Goal: Transaction & Acquisition: Purchase product/service

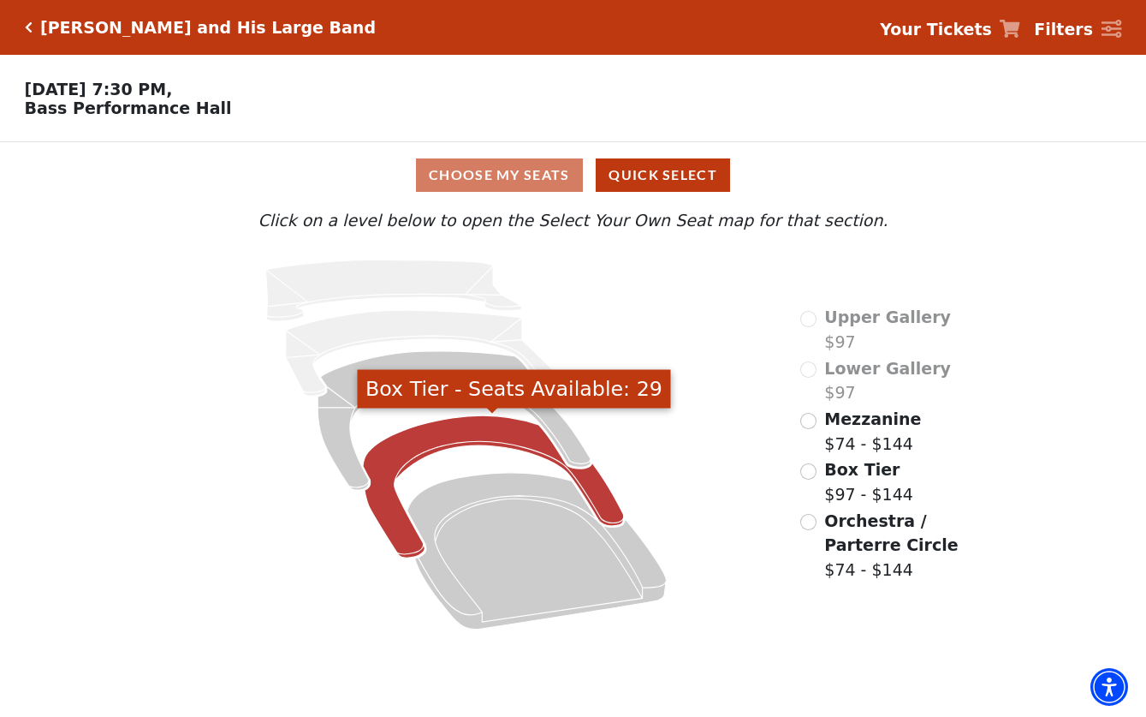
click at [449, 427] on icon "Box Tier - Seats Available: 29" at bounding box center [492, 486] width 261 height 142
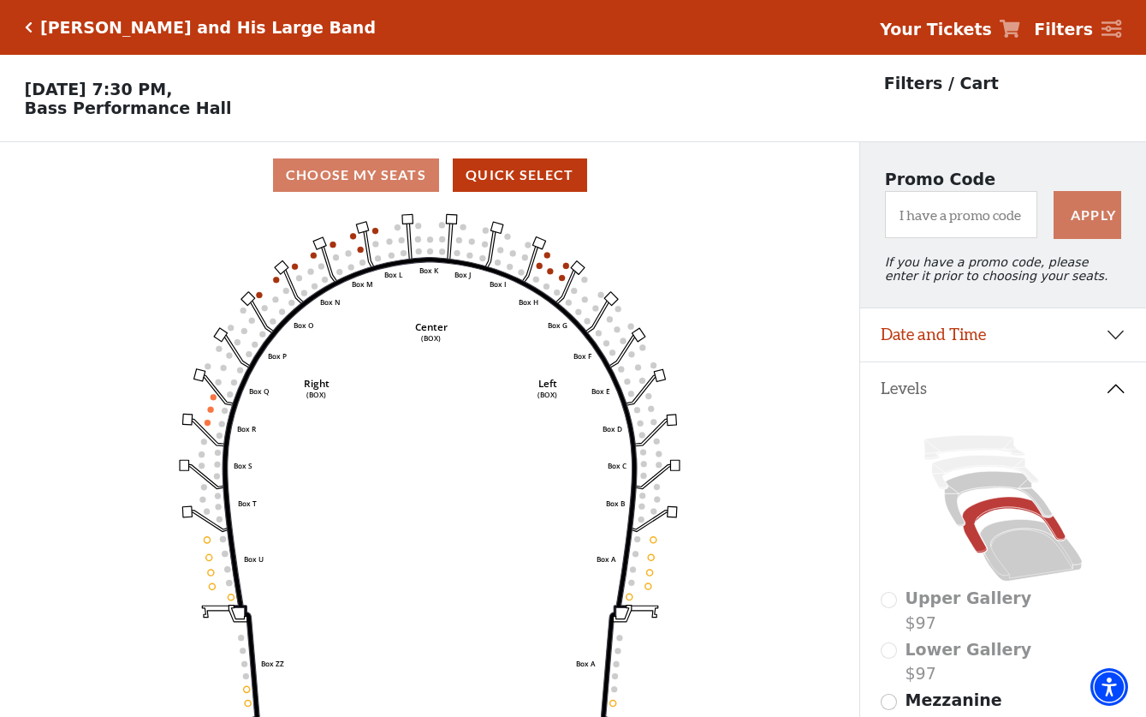
scroll to position [80, 0]
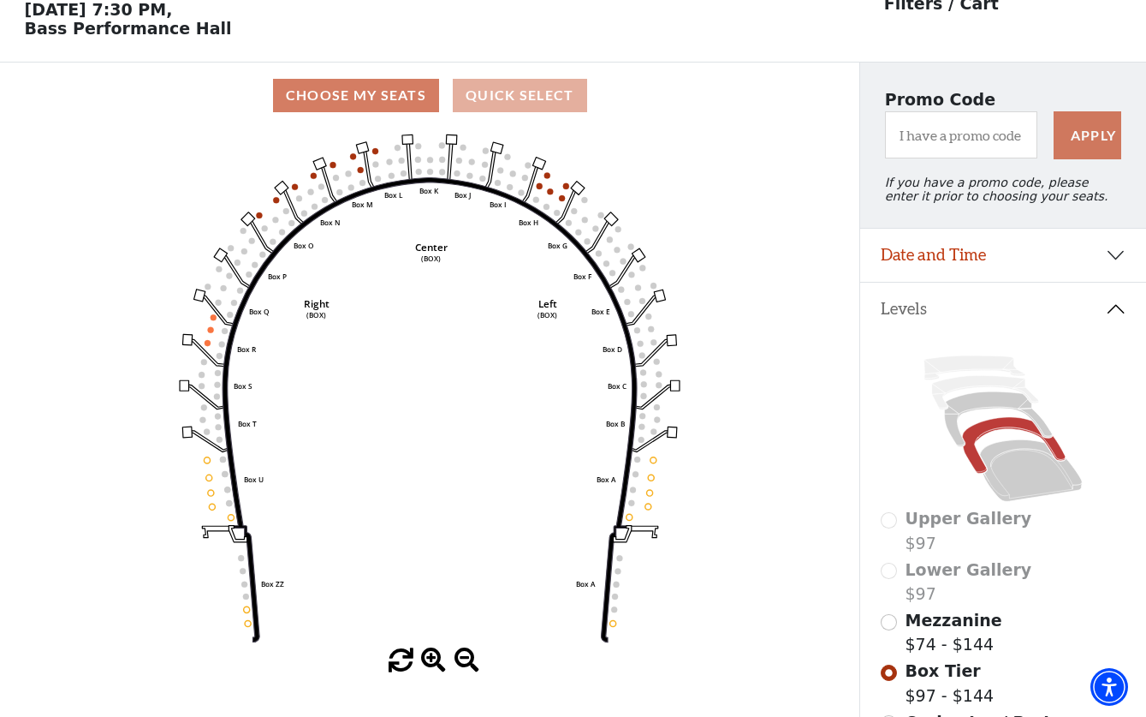
click at [527, 87] on button "Quick Select" at bounding box center [520, 95] width 134 height 33
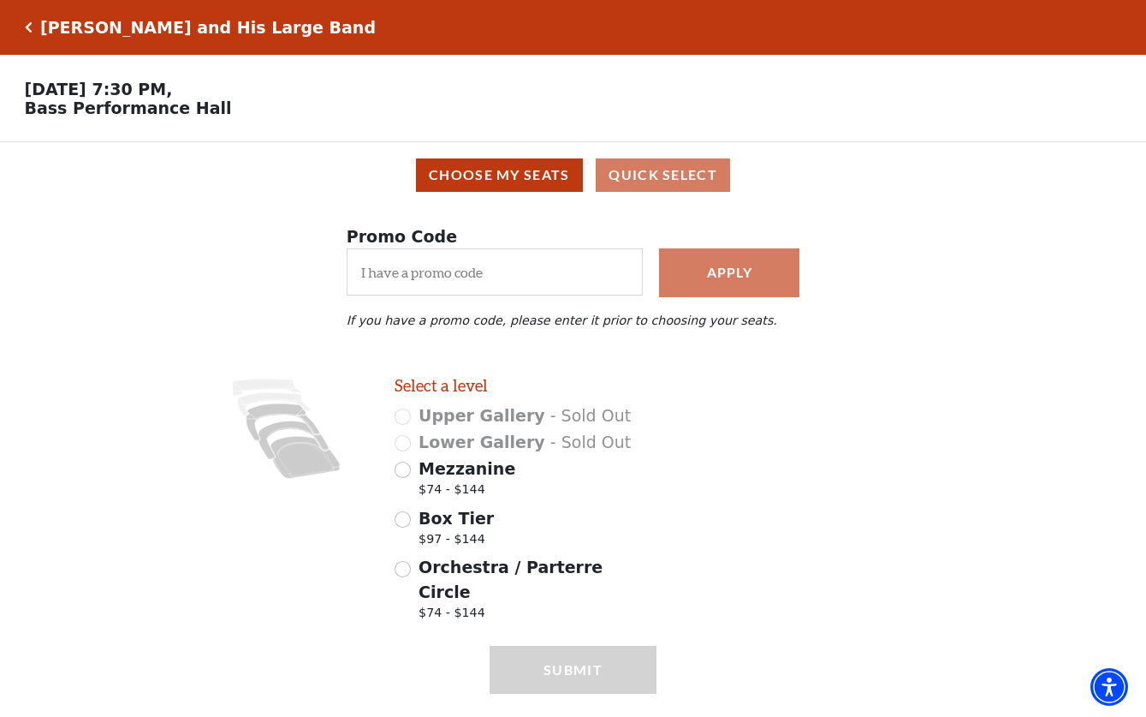
click at [403, 569] on input "Orchestra / Parterre Circle $74 - $144" at bounding box center [403, 569] width 16 height 16
radio input "true"
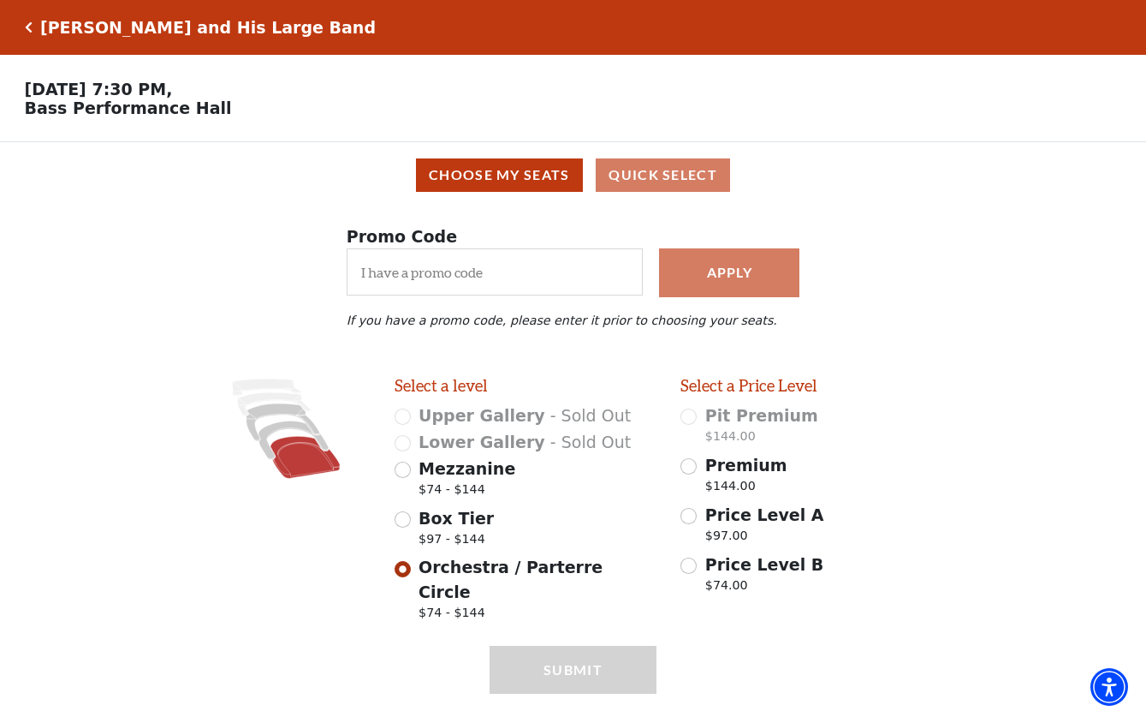
scroll to position [15, 0]
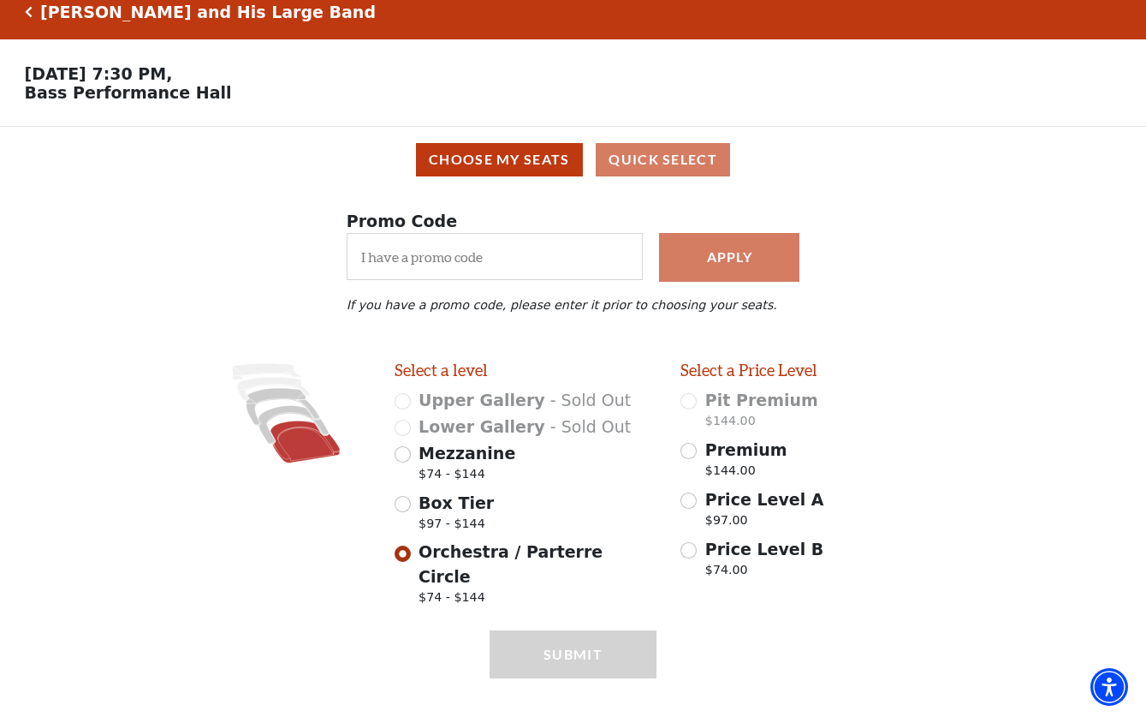
click at [696, 448] on input "Premium $144.00" at bounding box center [689, 451] width 16 height 16
radio input "true"
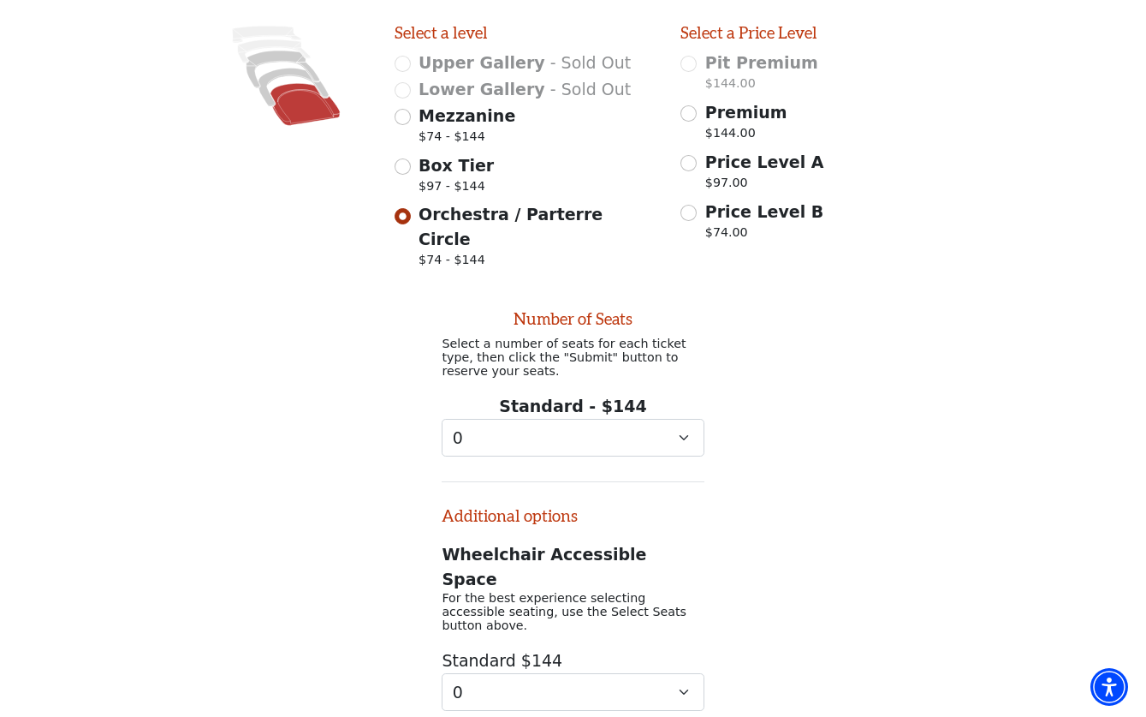
scroll to position [413, 0]
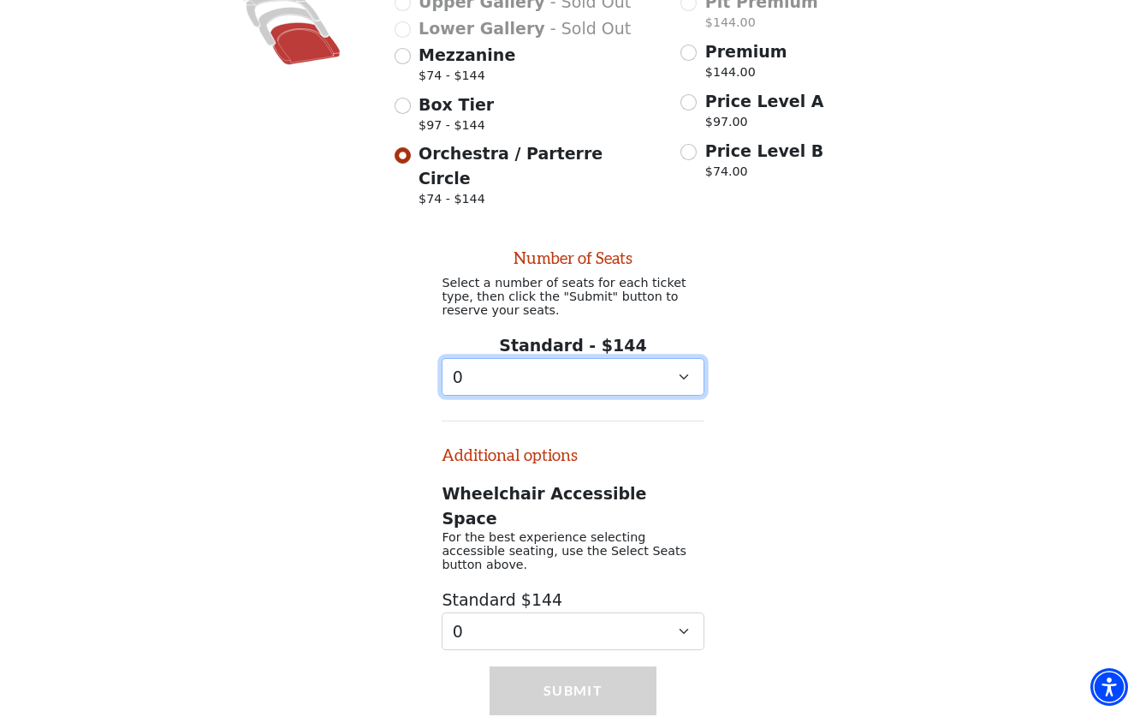
select select "2"
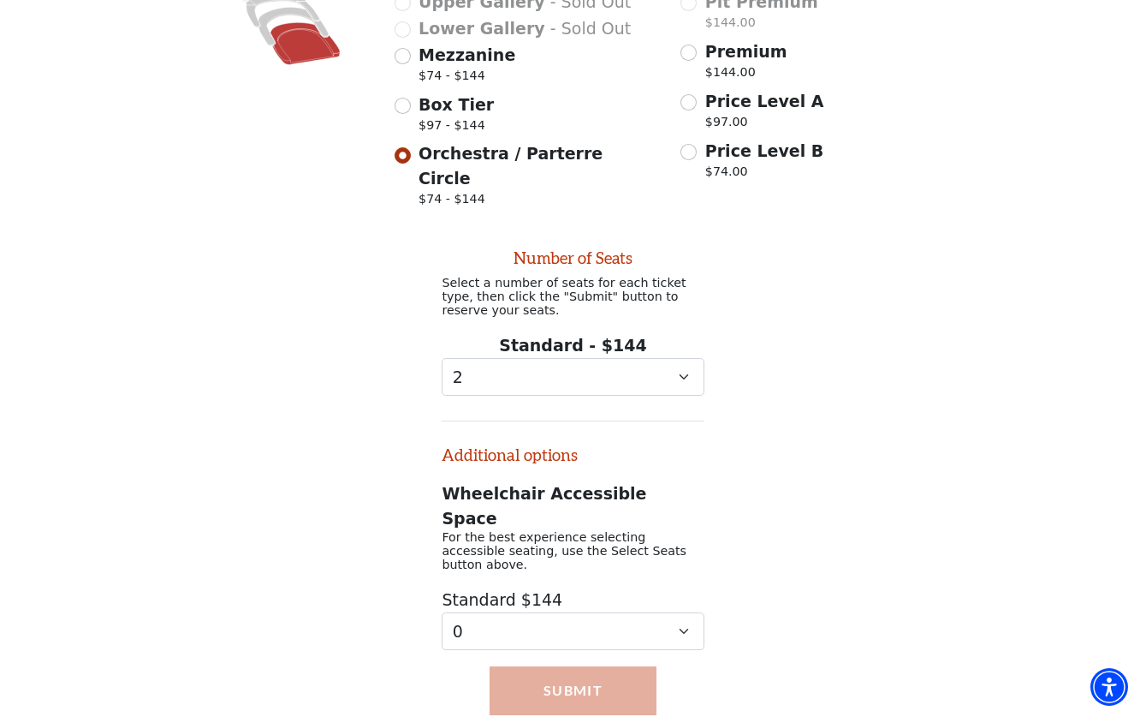
click at [574, 666] on button "Submit" at bounding box center [573, 690] width 167 height 48
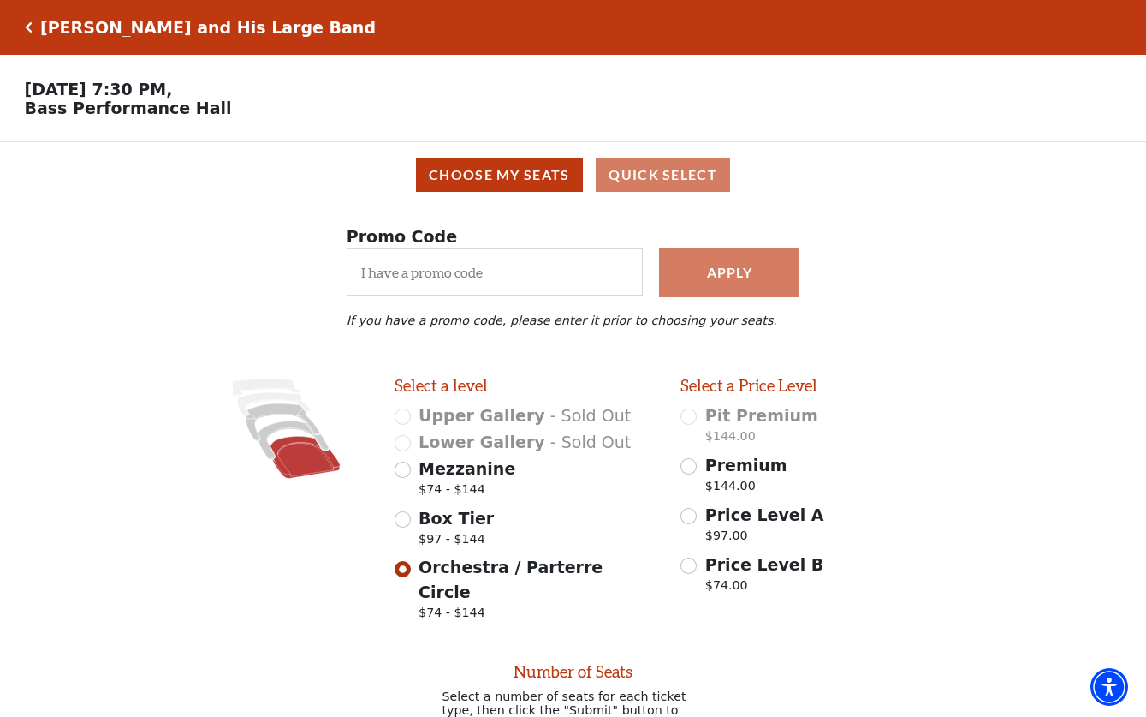
scroll to position [0, 0]
click at [547, 185] on button "Choose My Seats" at bounding box center [499, 174] width 167 height 33
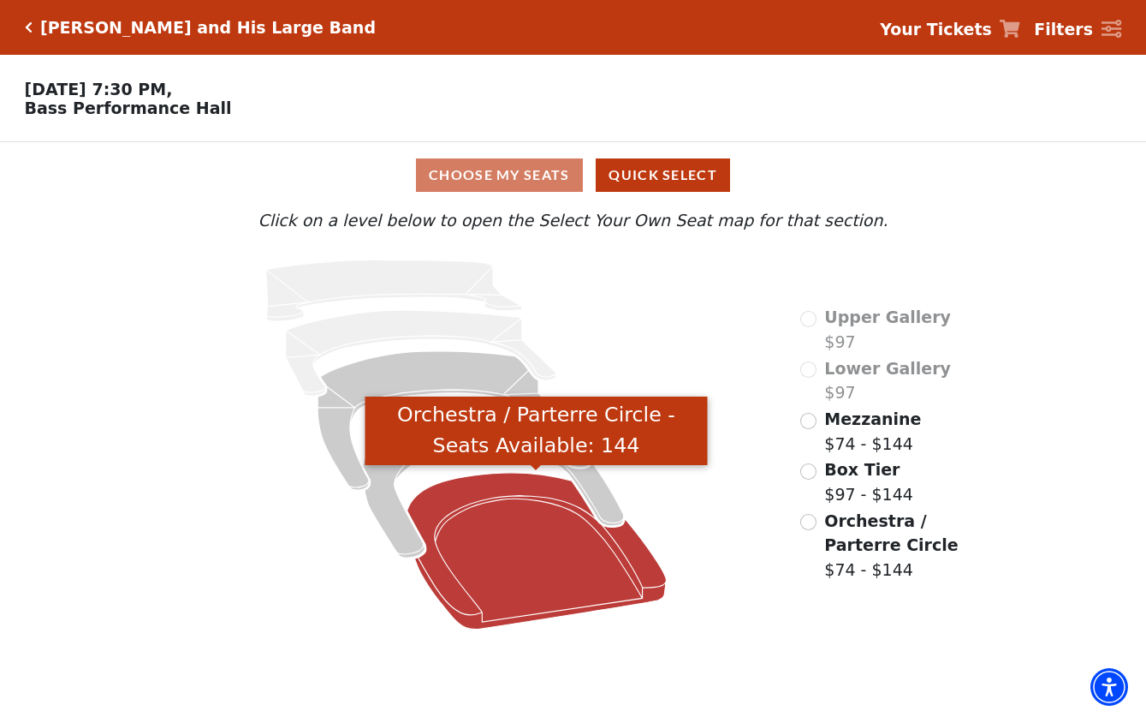
click at [491, 524] on icon "Orchestra / Parterre Circle - Seats Available: 144" at bounding box center [536, 551] width 259 height 157
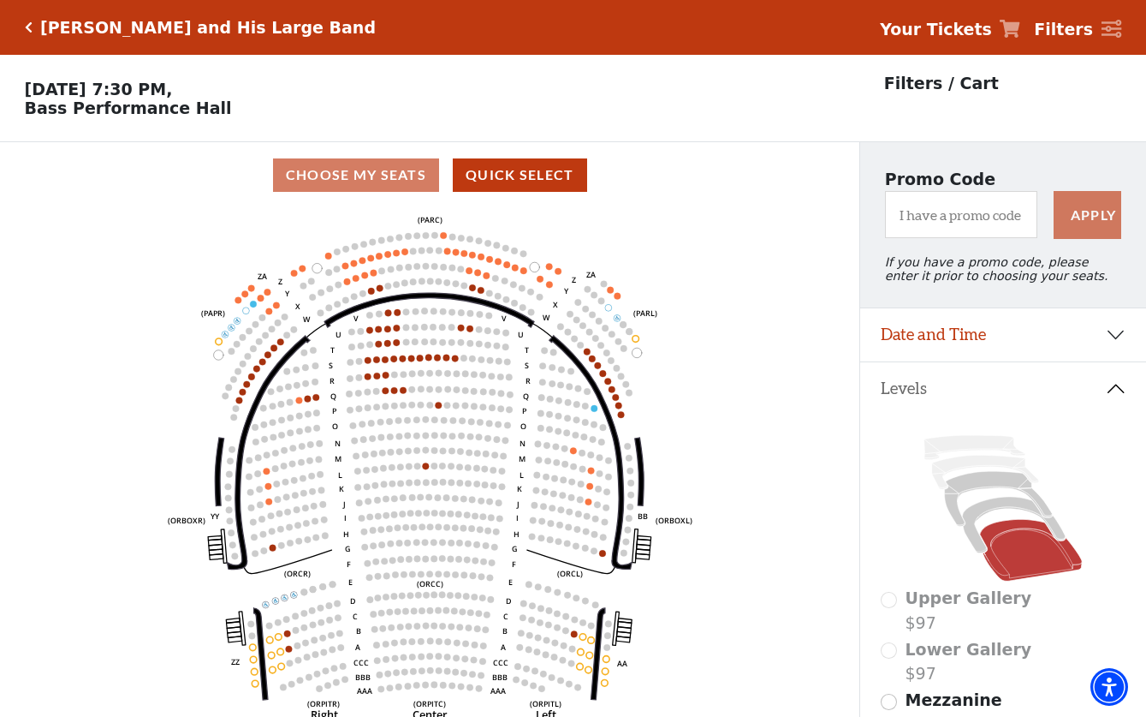
scroll to position [80, 0]
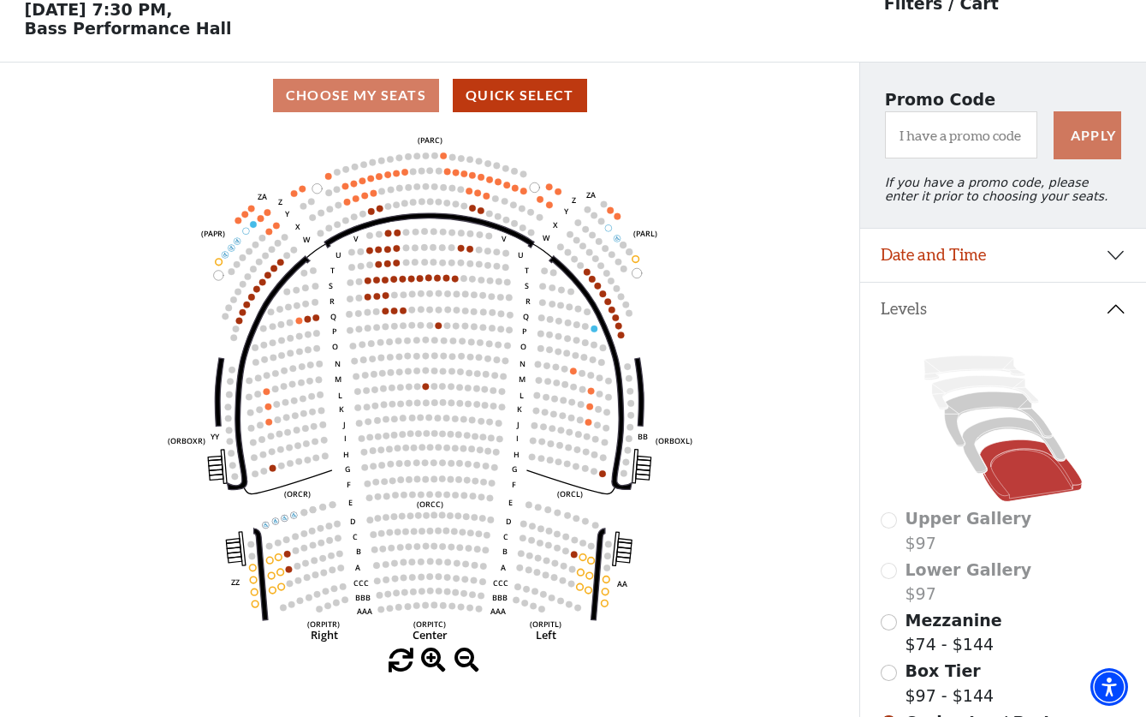
click at [405, 295] on circle at bounding box center [404, 294] width 7 height 7
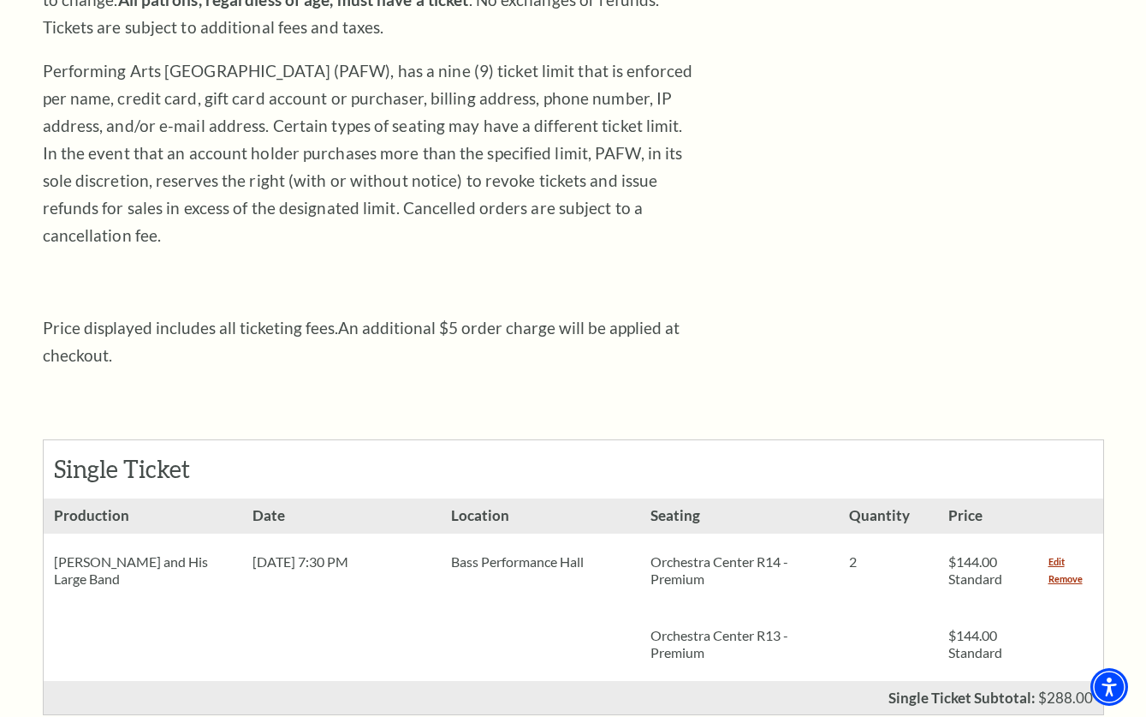
scroll to position [378, 0]
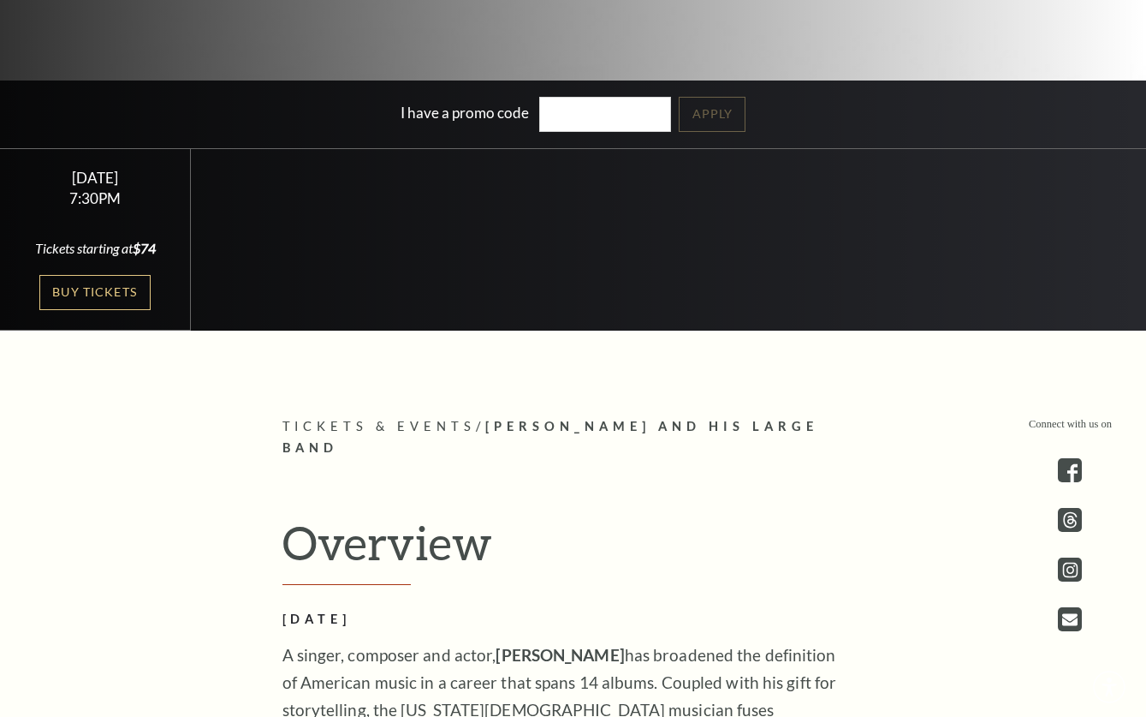
scroll to position [483, 0]
